Goal: Use online tool/utility: Utilize a website feature to perform a specific function

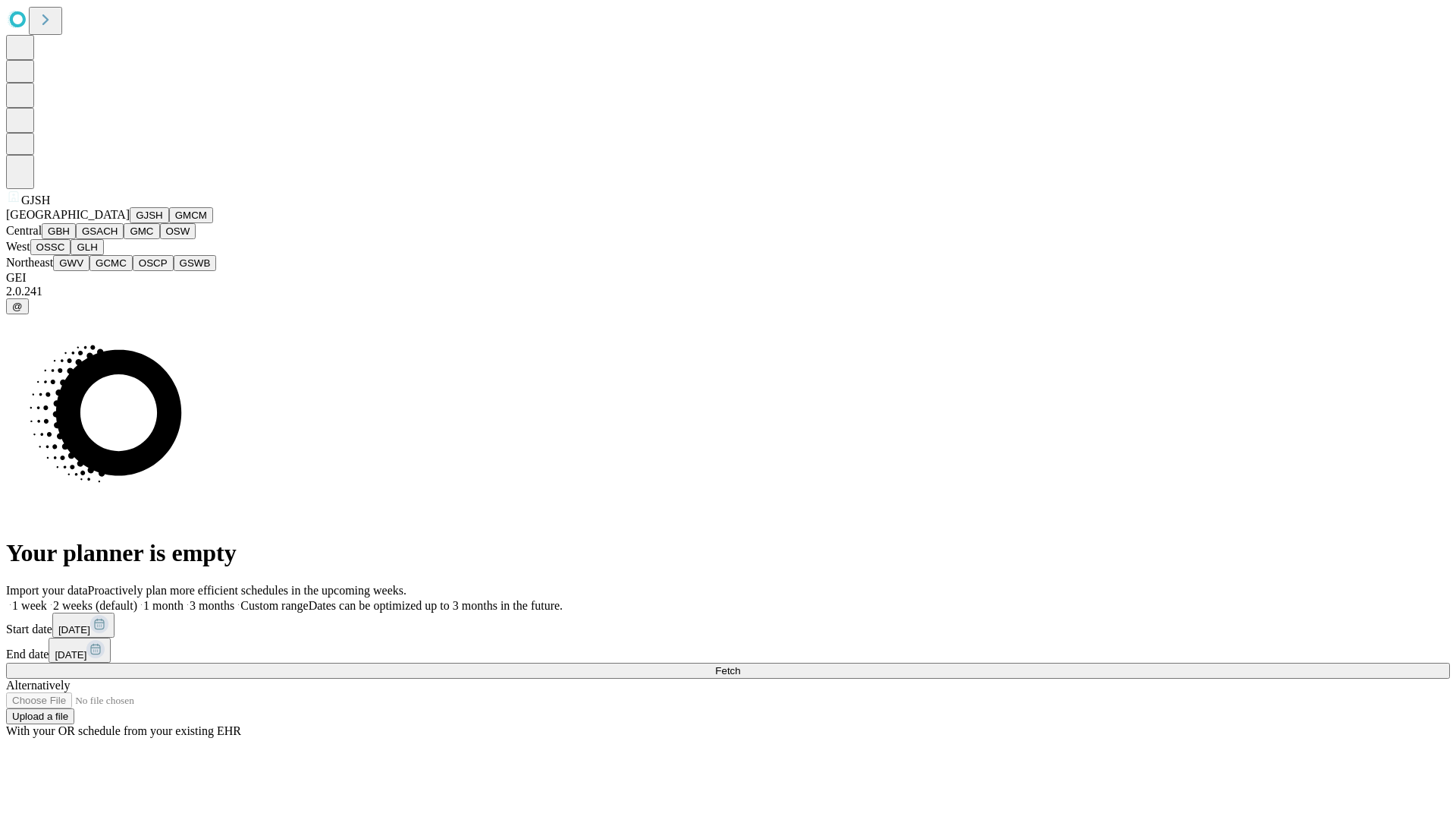
click at [130, 223] on button "GJSH" at bounding box center [149, 215] width 40 height 16
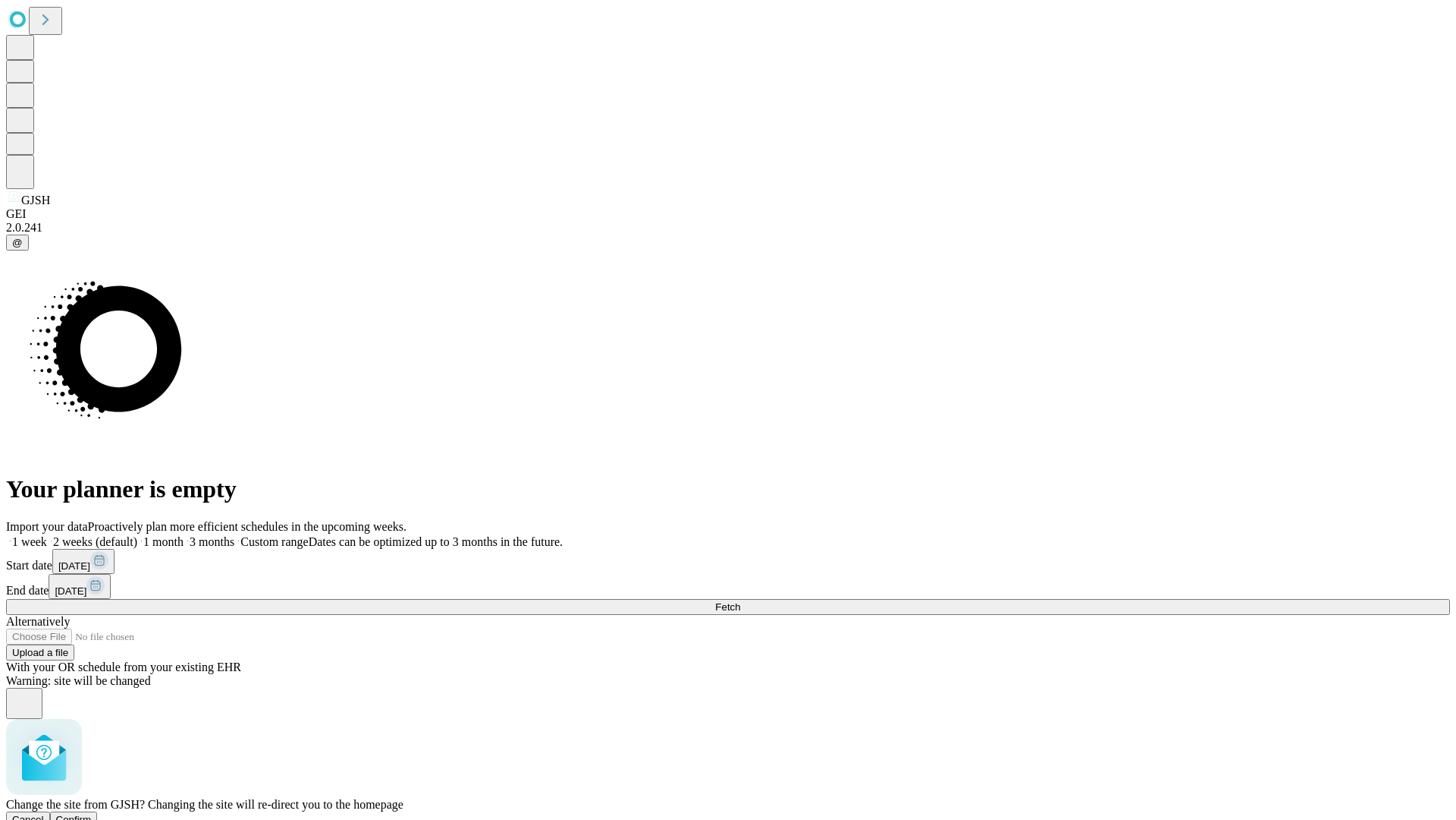
click at [92, 814] on span "Confirm" at bounding box center [74, 819] width 36 height 11
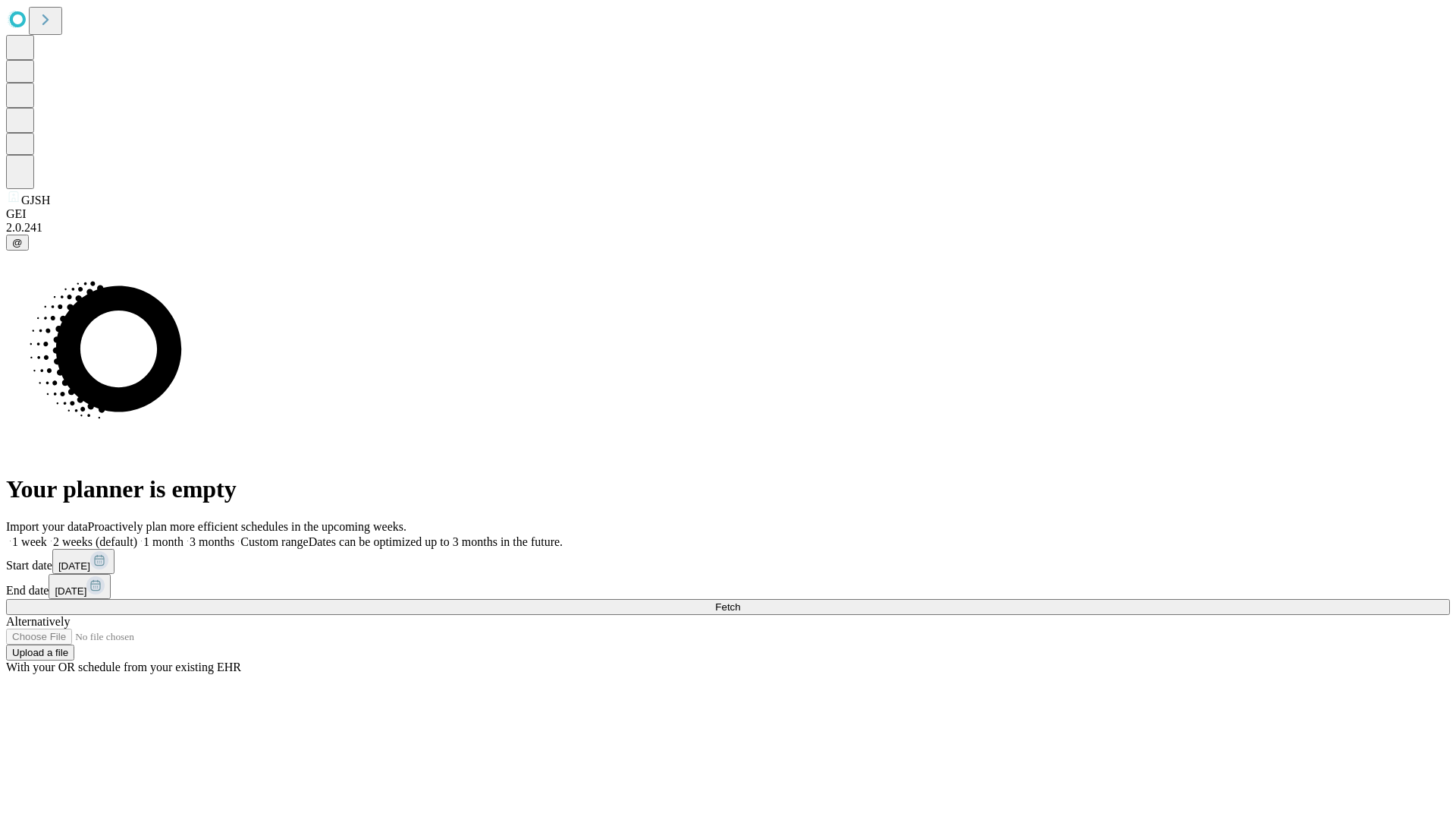
click at [183, 535] on label "1 month" at bounding box center [160, 542] width 46 height 13
click at [740, 601] on span "Fetch" at bounding box center [727, 607] width 25 height 11
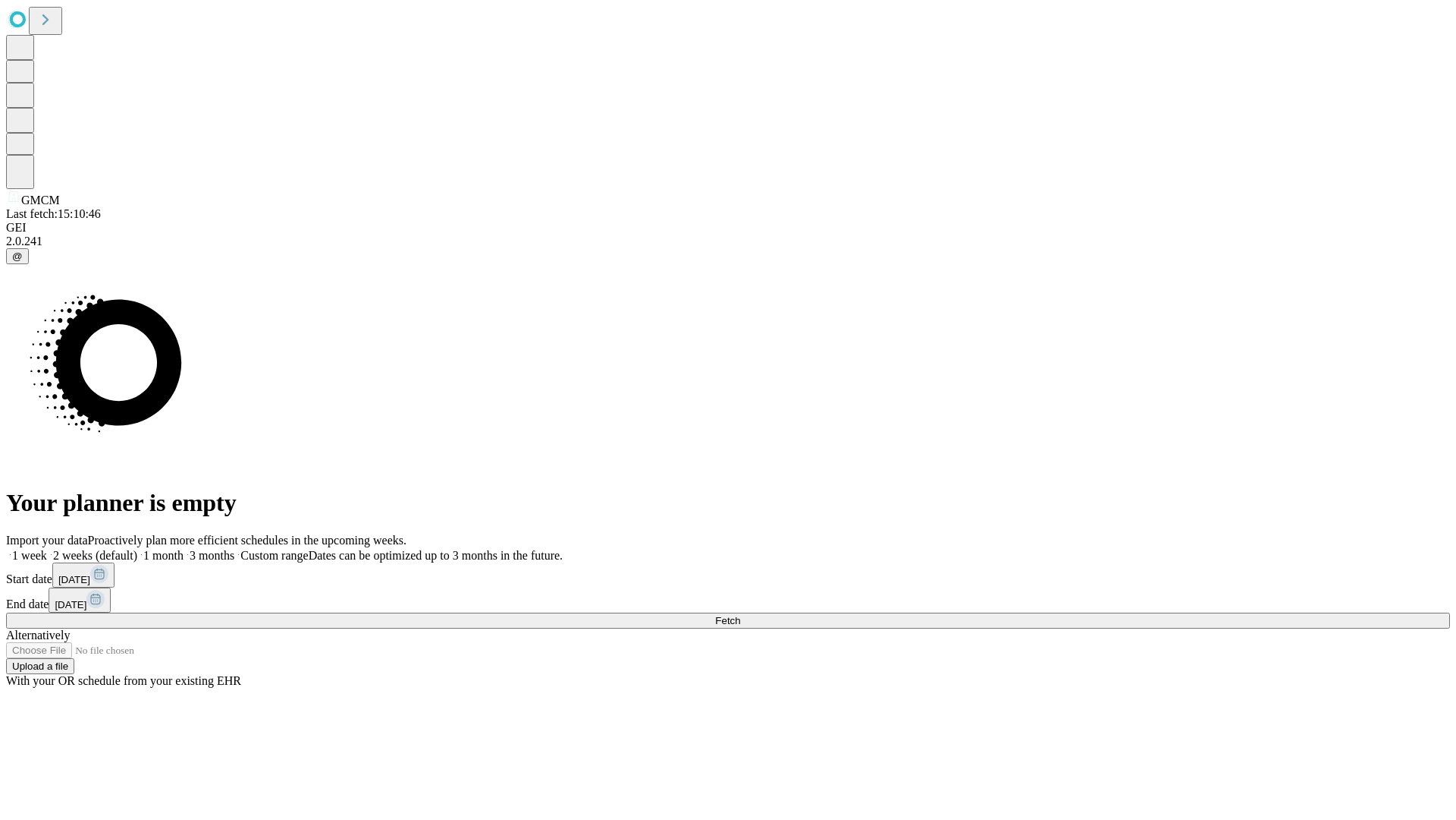
click at [183, 548] on label "1 month" at bounding box center [160, 555] width 46 height 13
click at [740, 615] on span "Fetch" at bounding box center [727, 620] width 25 height 11
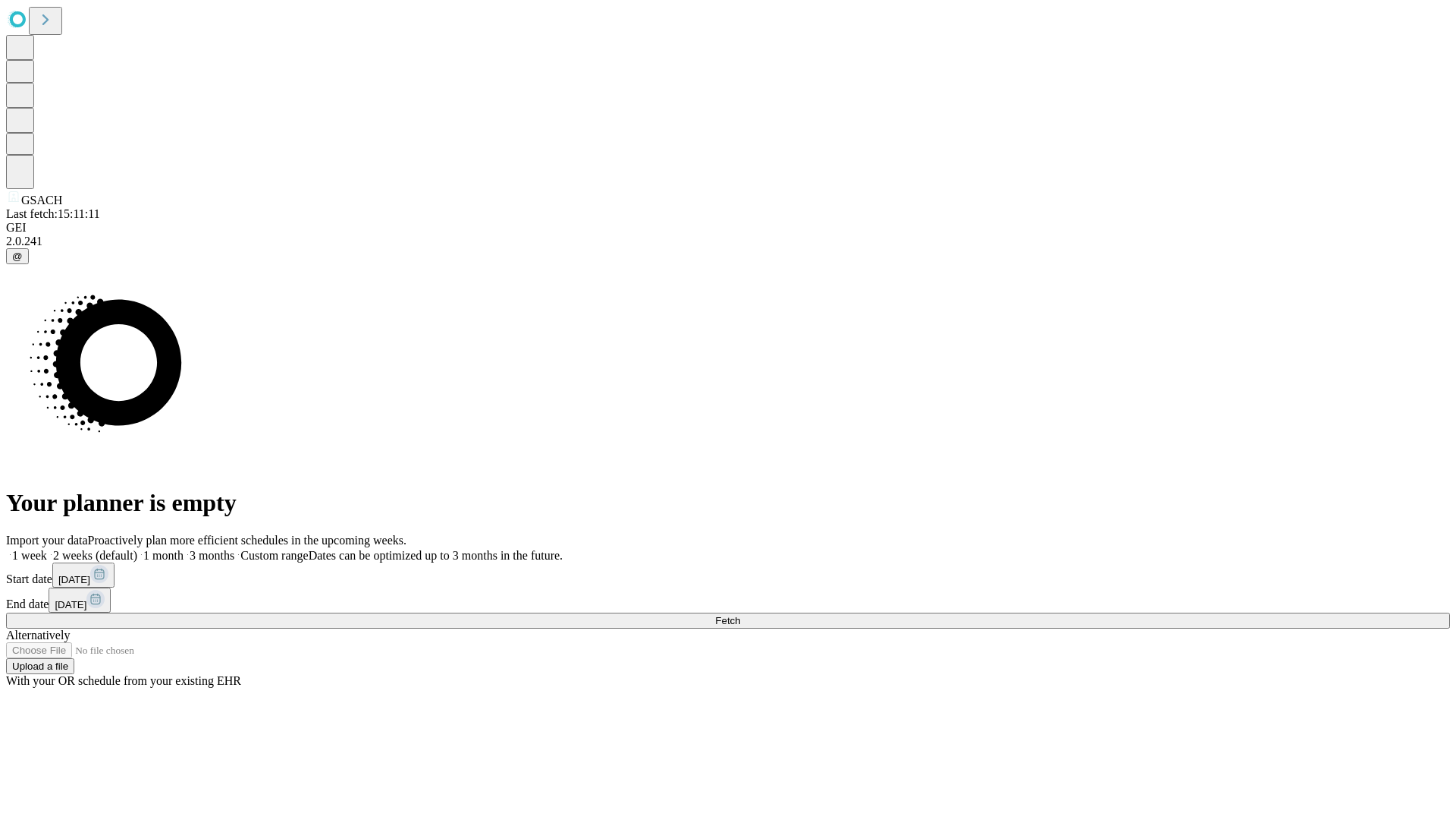
click at [183, 548] on label "1 month" at bounding box center [160, 555] width 46 height 13
click at [740, 615] on span "Fetch" at bounding box center [727, 620] width 25 height 11
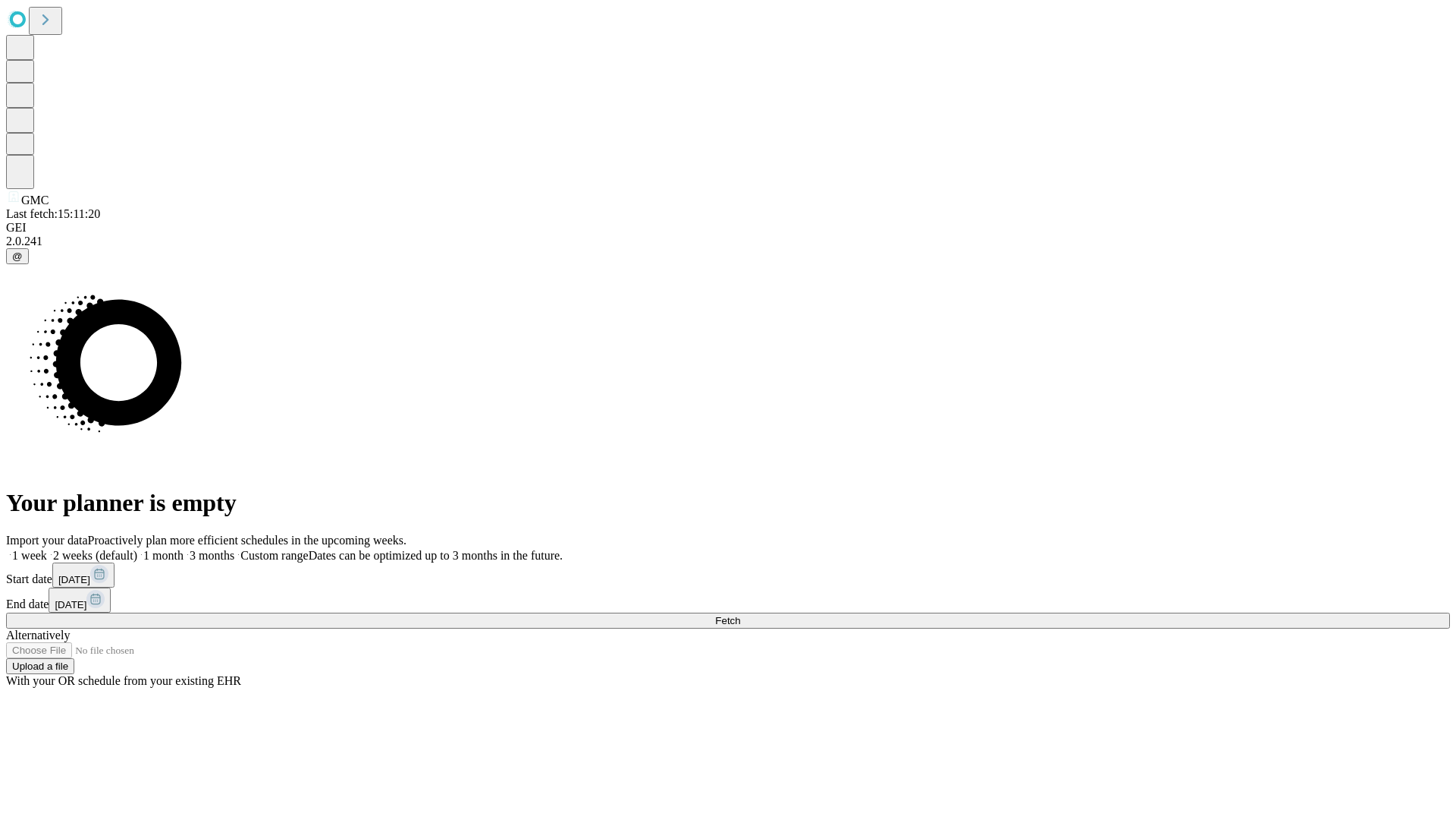
click at [740, 615] on span "Fetch" at bounding box center [727, 620] width 25 height 11
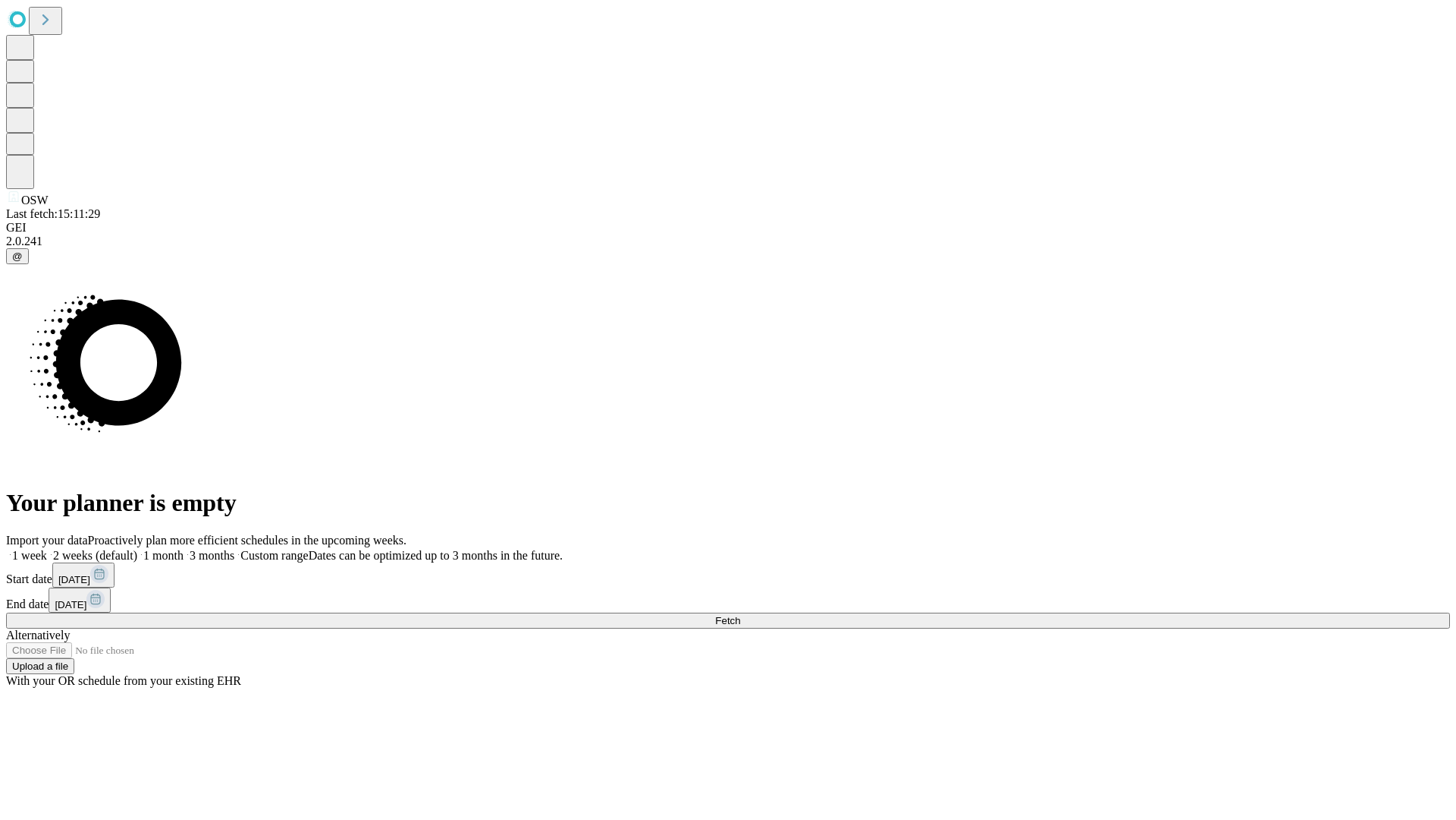
click at [183, 548] on label "1 month" at bounding box center [160, 555] width 46 height 13
click at [740, 615] on span "Fetch" at bounding box center [727, 620] width 25 height 11
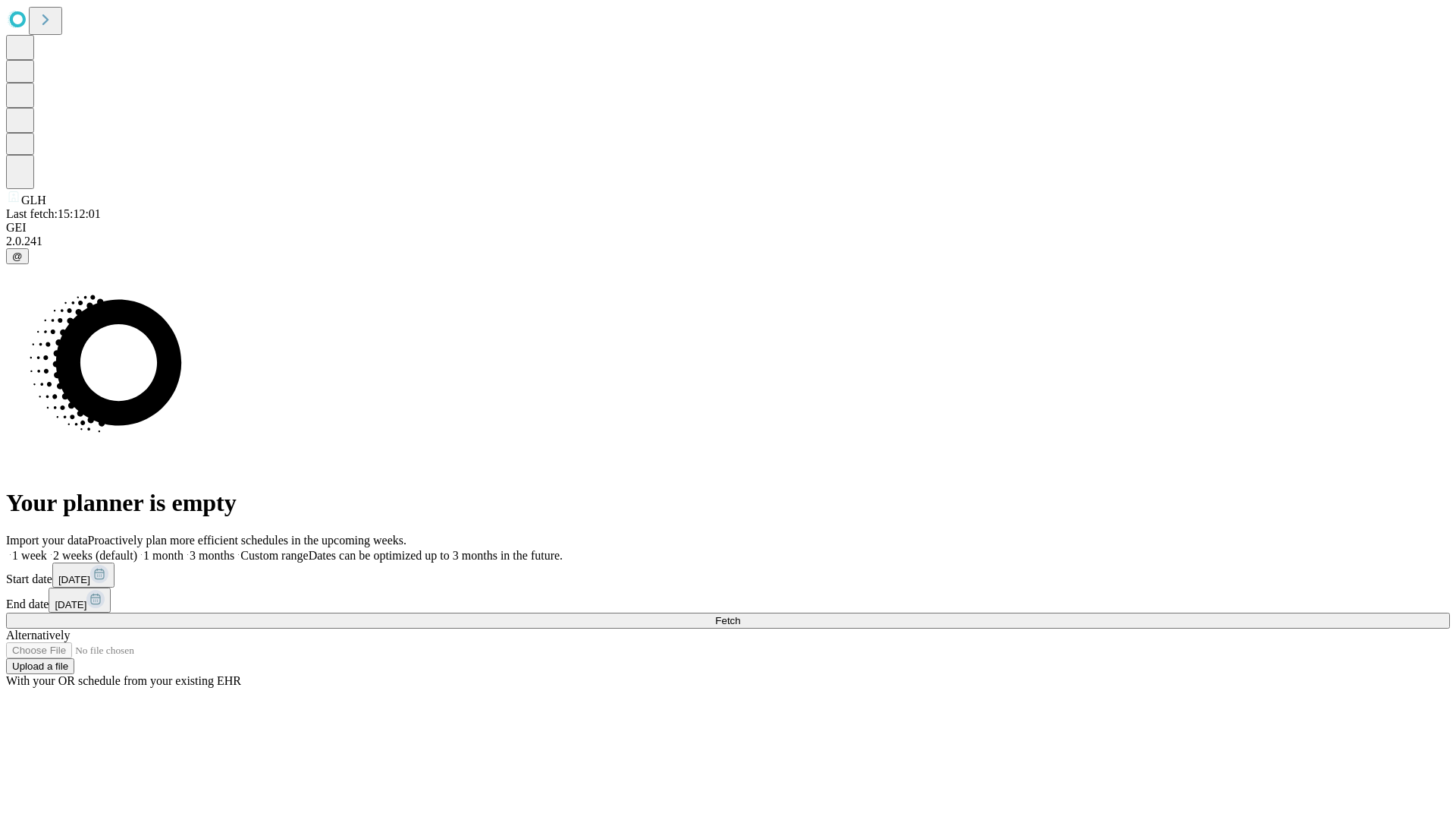
click at [183, 548] on label "1 month" at bounding box center [160, 555] width 46 height 13
click at [740, 615] on span "Fetch" at bounding box center [727, 620] width 25 height 11
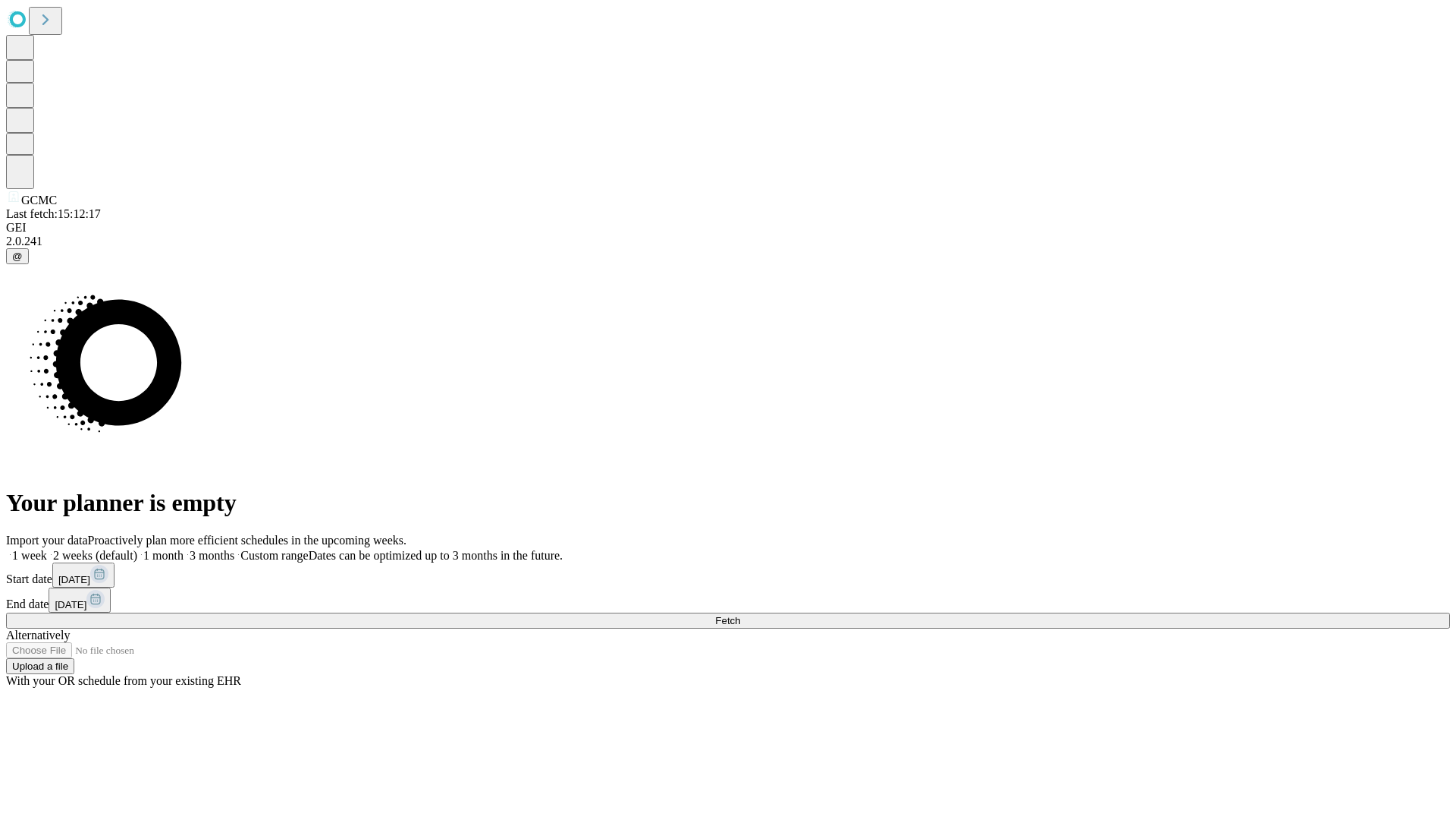
click at [183, 548] on label "1 month" at bounding box center [160, 555] width 46 height 13
click at [740, 615] on span "Fetch" at bounding box center [727, 620] width 25 height 11
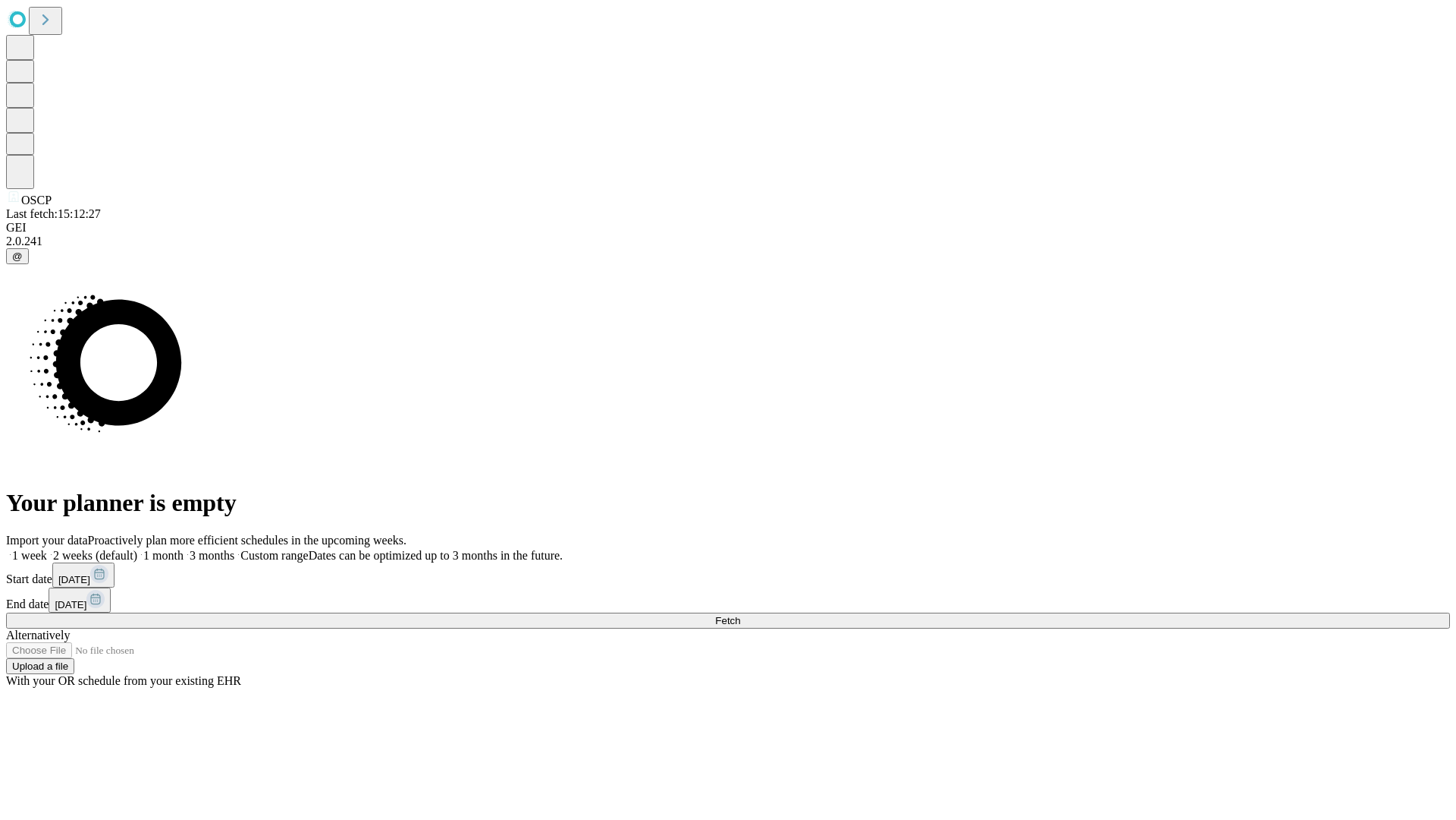
click at [740, 615] on span "Fetch" at bounding box center [727, 620] width 25 height 11
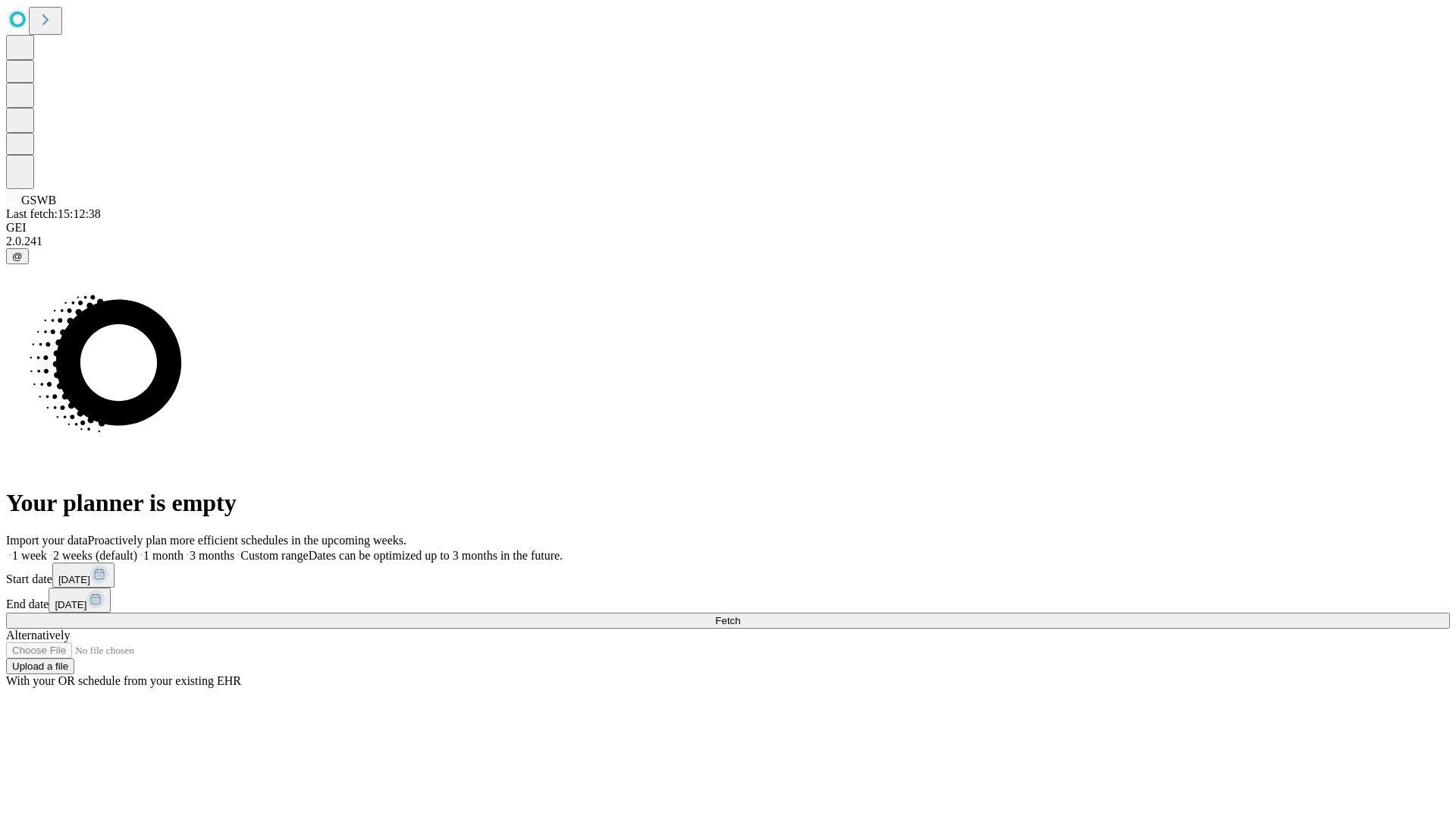
click at [183, 548] on label "1 month" at bounding box center [160, 555] width 46 height 13
click at [740, 615] on span "Fetch" at bounding box center [727, 620] width 25 height 11
